Goal: Task Accomplishment & Management: Manage account settings

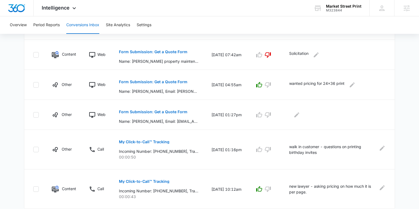
scroll to position [346, 0]
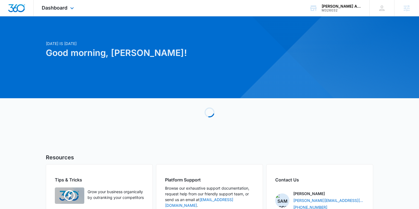
click at [68, 9] on div "Dashboard Apps Reputation Websites Forms CRM Email Social POS Content Ads Intel…" at bounding box center [59, 8] width 50 height 16
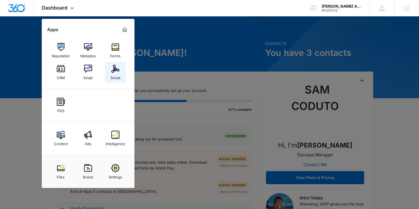
click at [114, 71] on img at bounding box center [115, 69] width 8 height 8
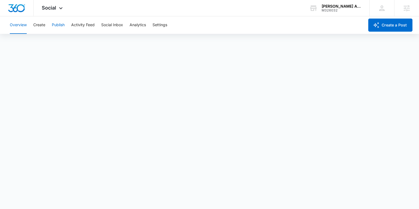
click at [60, 26] on button "Publish" at bounding box center [58, 24] width 13 height 17
click at [38, 26] on button "Create" at bounding box center [39, 24] width 12 height 17
click at [57, 43] on button "Approvals" at bounding box center [53, 41] width 18 height 15
click at [60, 26] on button "Publish" at bounding box center [58, 24] width 13 height 17
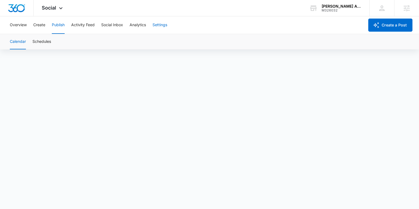
click at [161, 26] on button "Settings" at bounding box center [159, 24] width 15 height 17
click at [62, 24] on button "Publish" at bounding box center [58, 24] width 13 height 17
click at [59, 9] on icon at bounding box center [61, 9] width 7 height 7
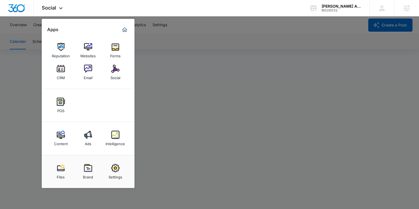
click at [158, 25] on div at bounding box center [209, 104] width 419 height 209
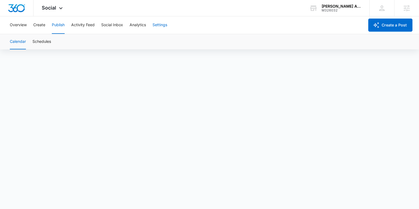
click at [160, 25] on button "Settings" at bounding box center [159, 24] width 15 height 17
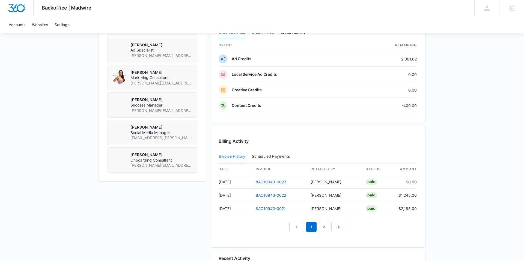
scroll to position [433, 0]
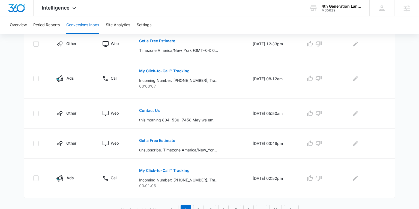
scroll to position [315, 0]
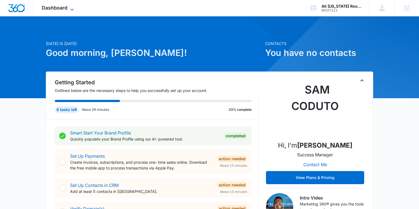
click at [55, 9] on span "Dashboard" at bounding box center [55, 8] width 26 height 6
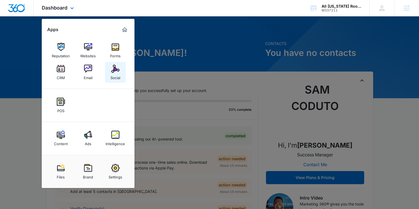
click at [117, 74] on div "Social" at bounding box center [115, 76] width 10 height 7
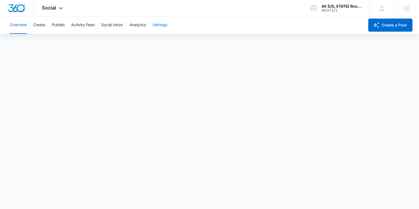
click at [162, 27] on button "Settings" at bounding box center [159, 24] width 15 height 17
